Goal: Obtain resource: Obtain resource

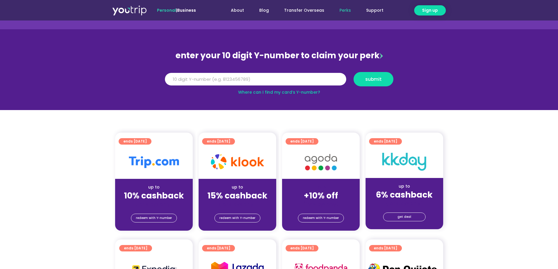
click at [265, 75] on input "Y Number" at bounding box center [255, 79] width 181 height 13
click at [258, 80] on input "Y Number" at bounding box center [255, 79] width 181 height 13
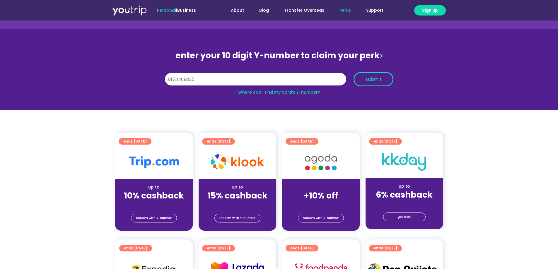
type input "8154409835"
click at [384, 83] on button "submit" at bounding box center [373, 79] width 40 height 14
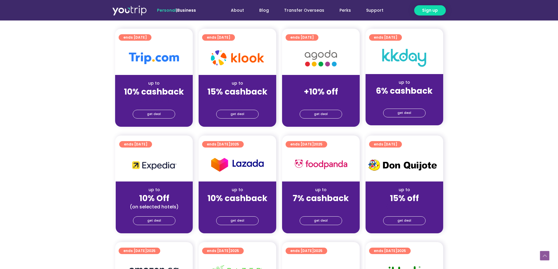
scroll to position [146, 0]
click at [316, 114] on span "get deal" at bounding box center [321, 114] width 14 height 8
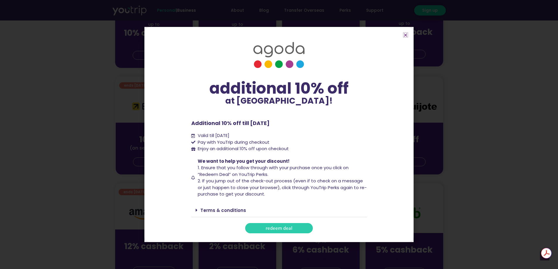
scroll to position [0, 0]
click at [296, 226] on link "redeem deal" at bounding box center [279, 228] width 68 height 10
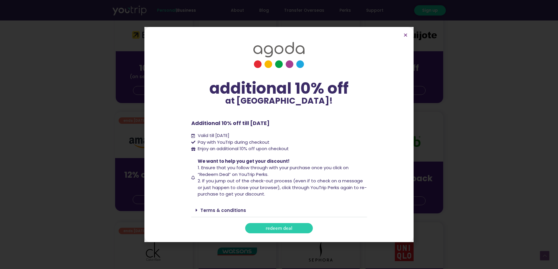
scroll to position [351, 0]
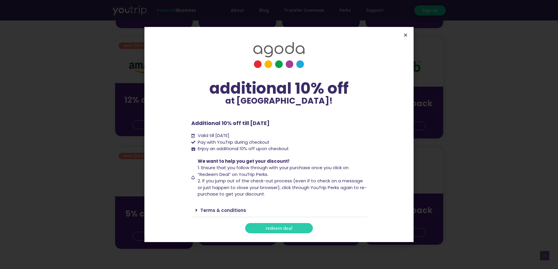
click at [407, 35] on icon "Close" at bounding box center [405, 35] width 4 height 4
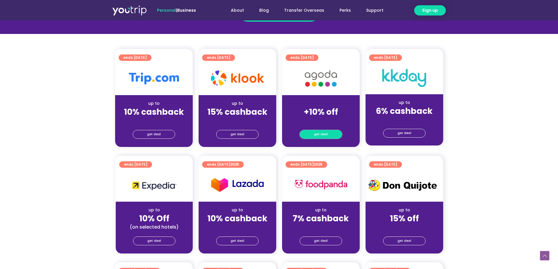
scroll to position [126, 0]
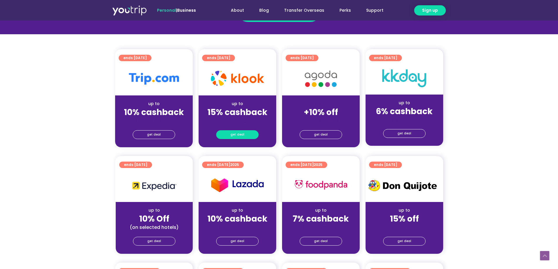
click at [247, 134] on link "get deal" at bounding box center [237, 134] width 42 height 9
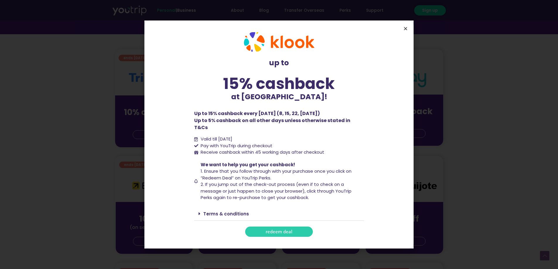
click at [406, 31] on icon "Close" at bounding box center [405, 28] width 4 height 4
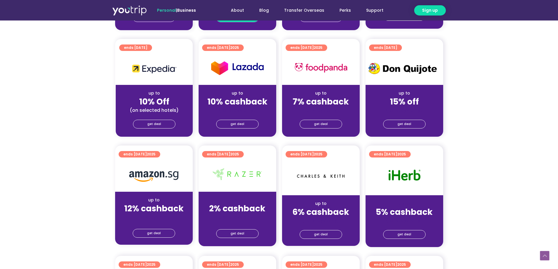
scroll to position [67, 0]
